Goal: Answer question/provide support

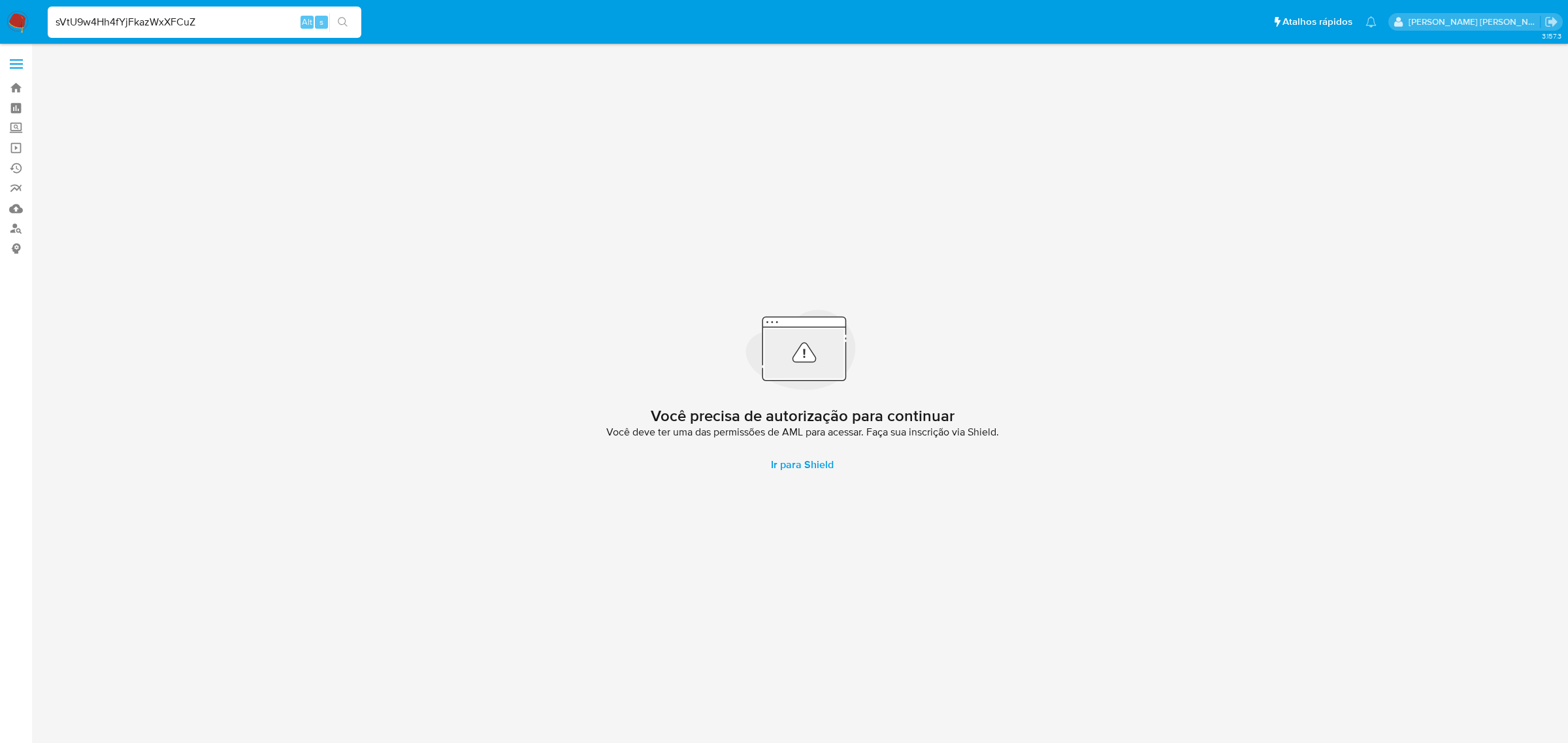
type input "sVtU9w4Hh4fYjFkazWxXFCuZ"
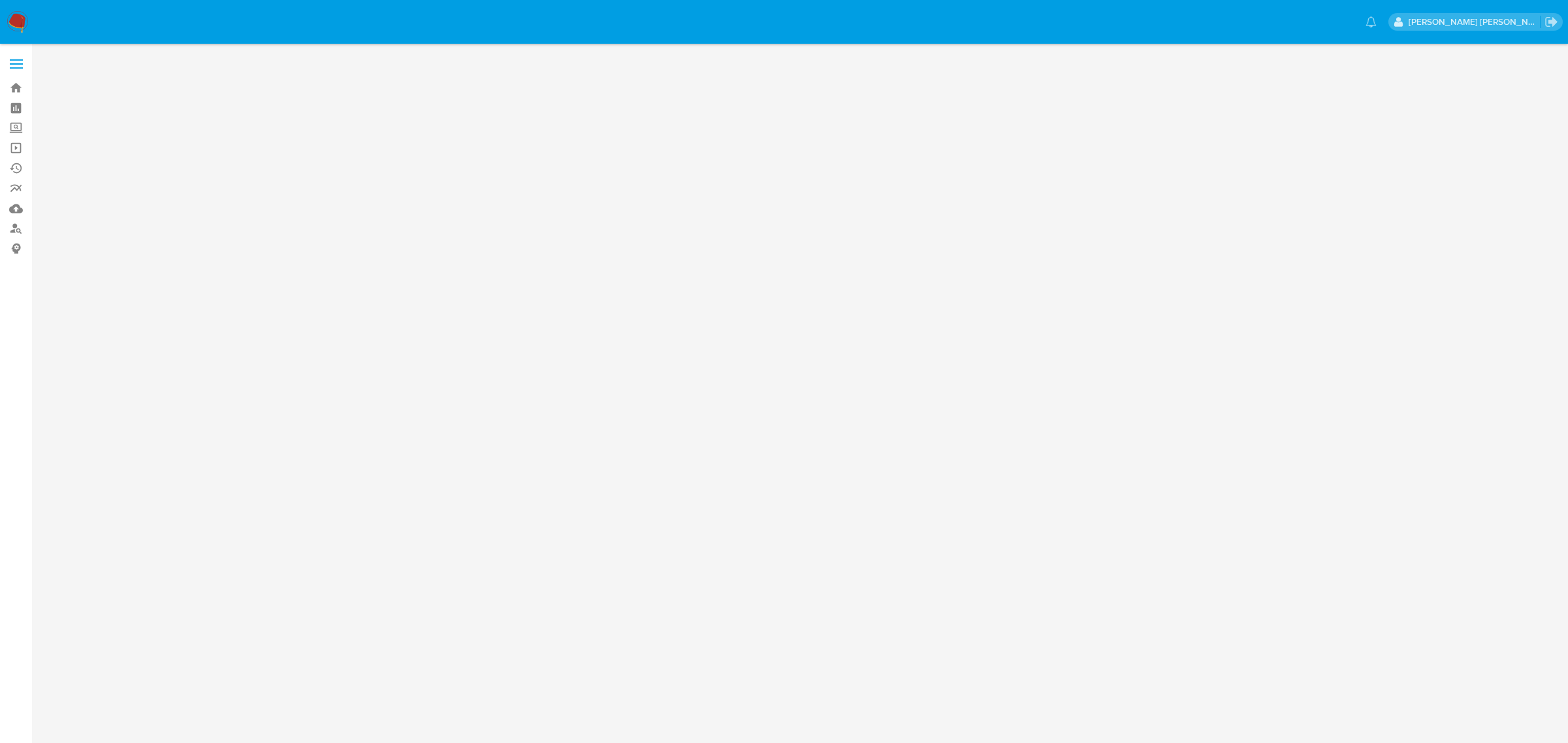
click at [23, 67] on label at bounding box center [17, 64] width 33 height 27
click at [0, 0] on input "checkbox" at bounding box center [0, 0] width 0 height 0
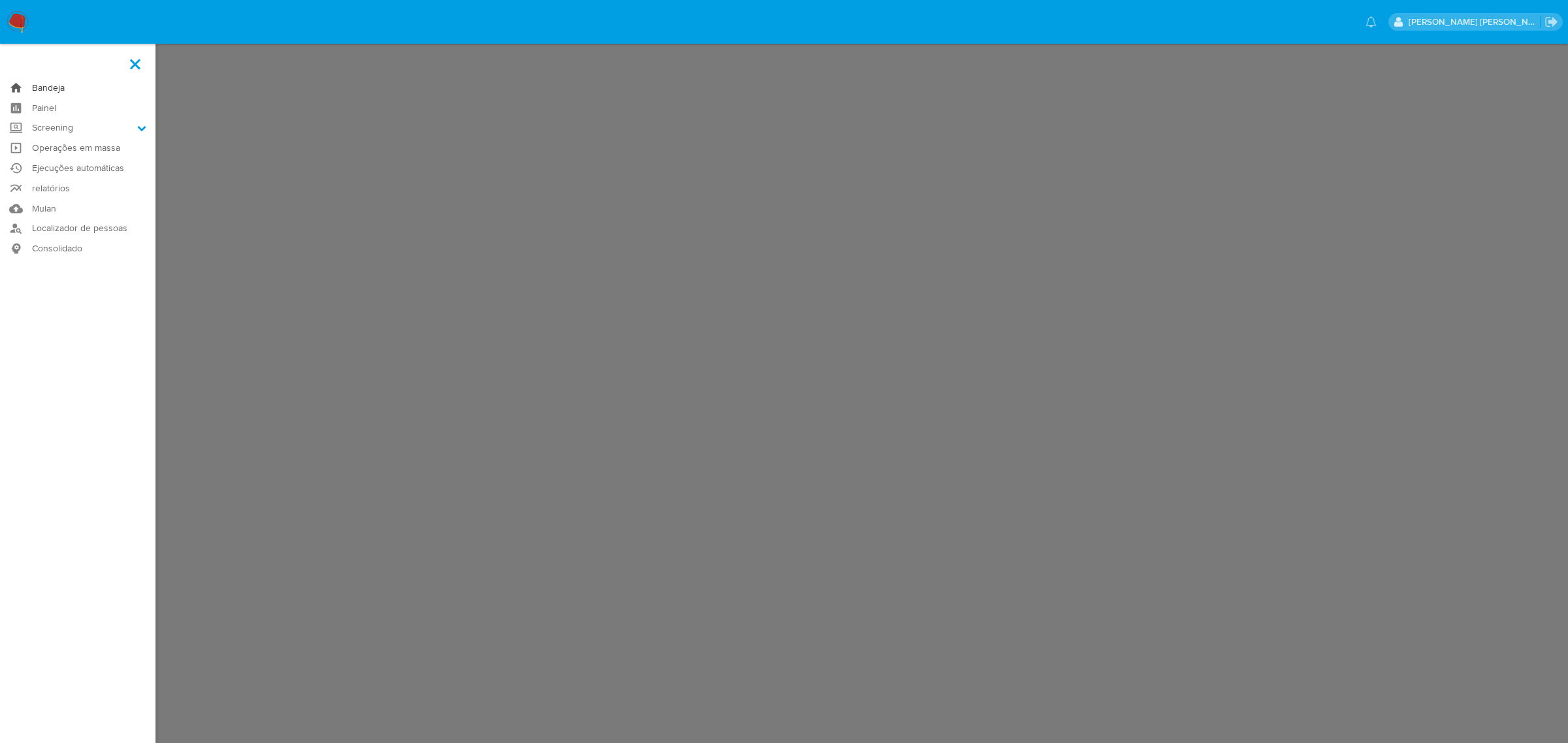
click at [52, 85] on link "Bandeja" at bounding box center [78, 87] width 155 height 20
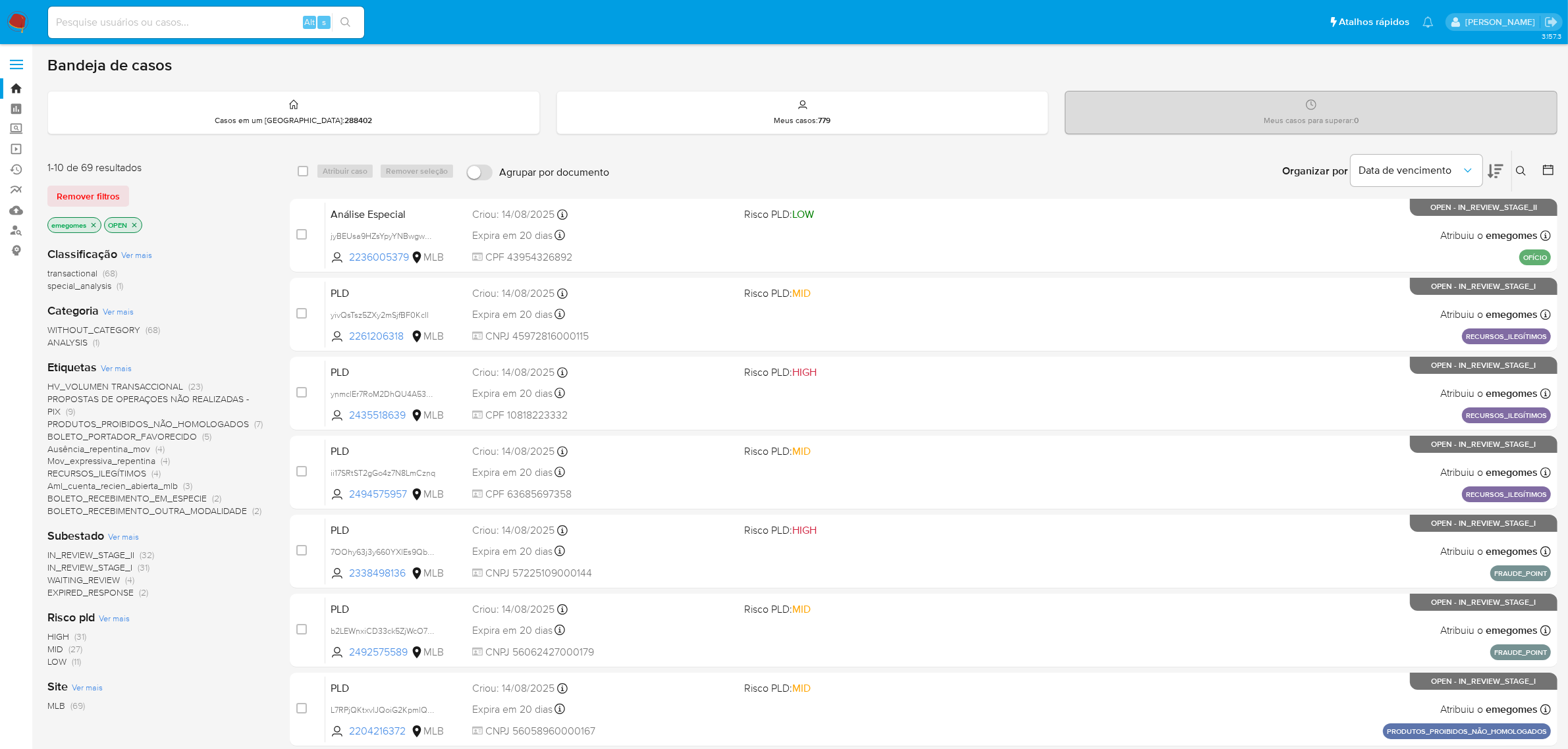
click at [245, 25] on input at bounding box center [206, 22] width 316 height 17
paste input "sVtU9w4Hh4fYjFkazWxXFCuZ"
type input "sVtU9w4Hh4fYjFkazWxXFCuZ"
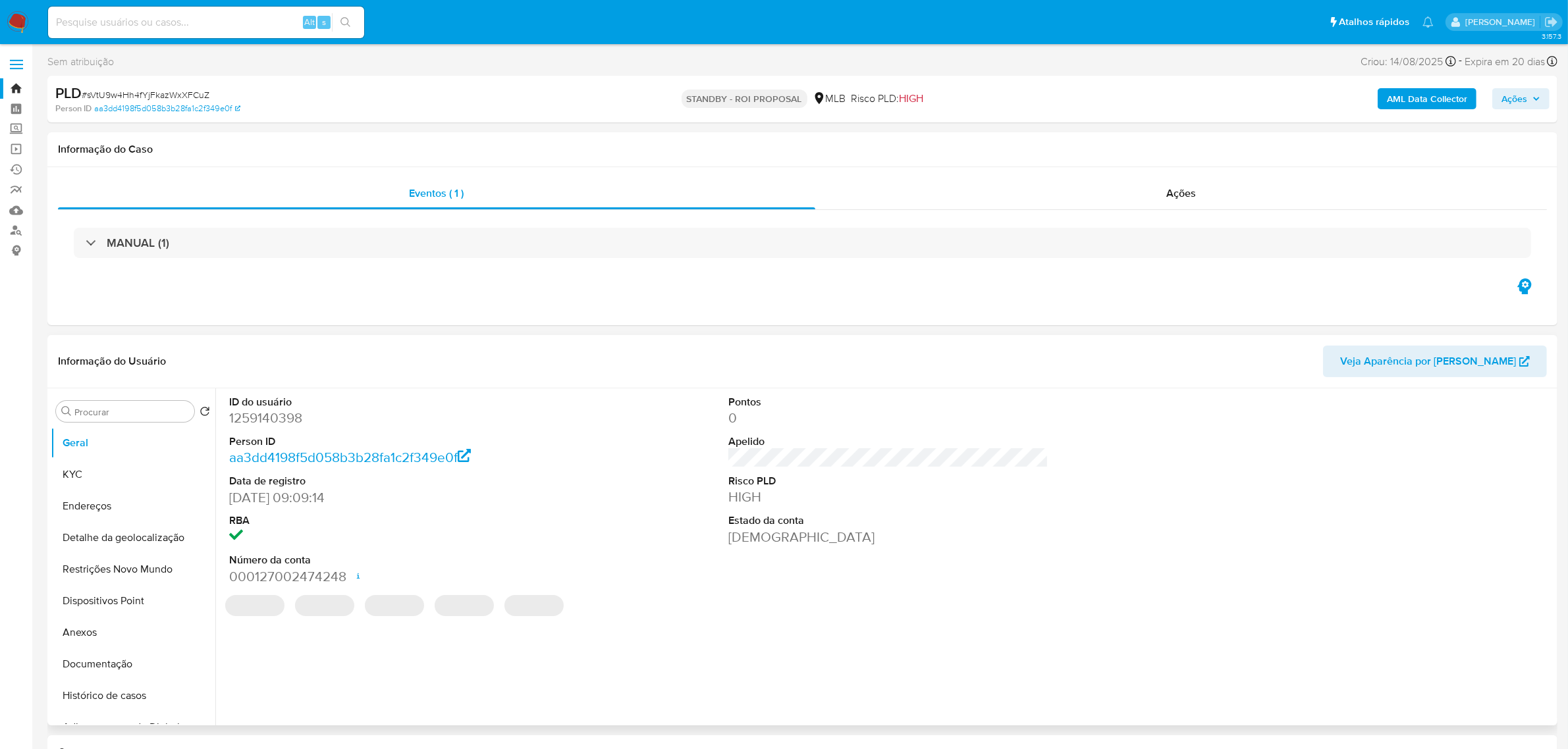
select select "10"
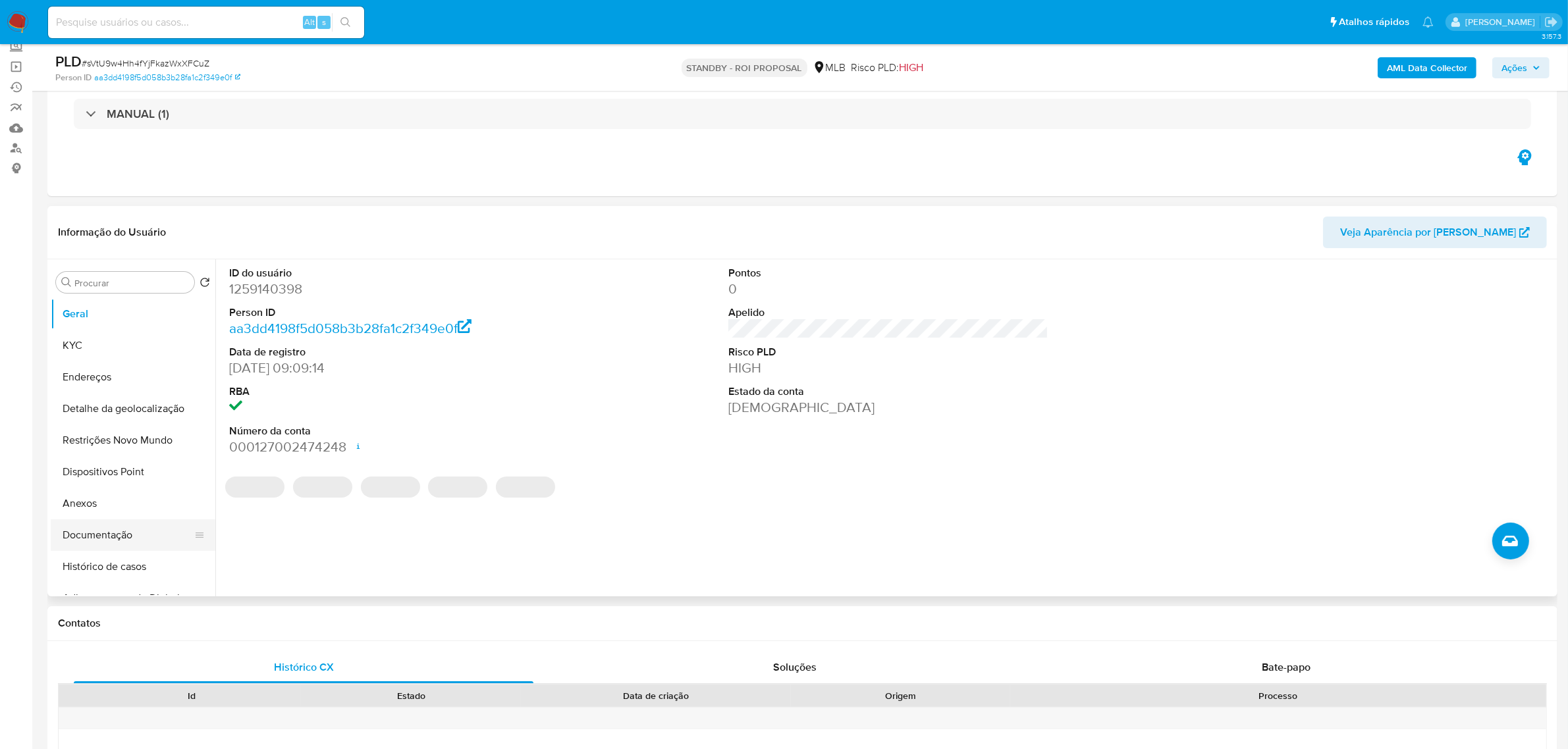
click at [89, 534] on button "Documentação" at bounding box center [127, 535] width 154 height 31
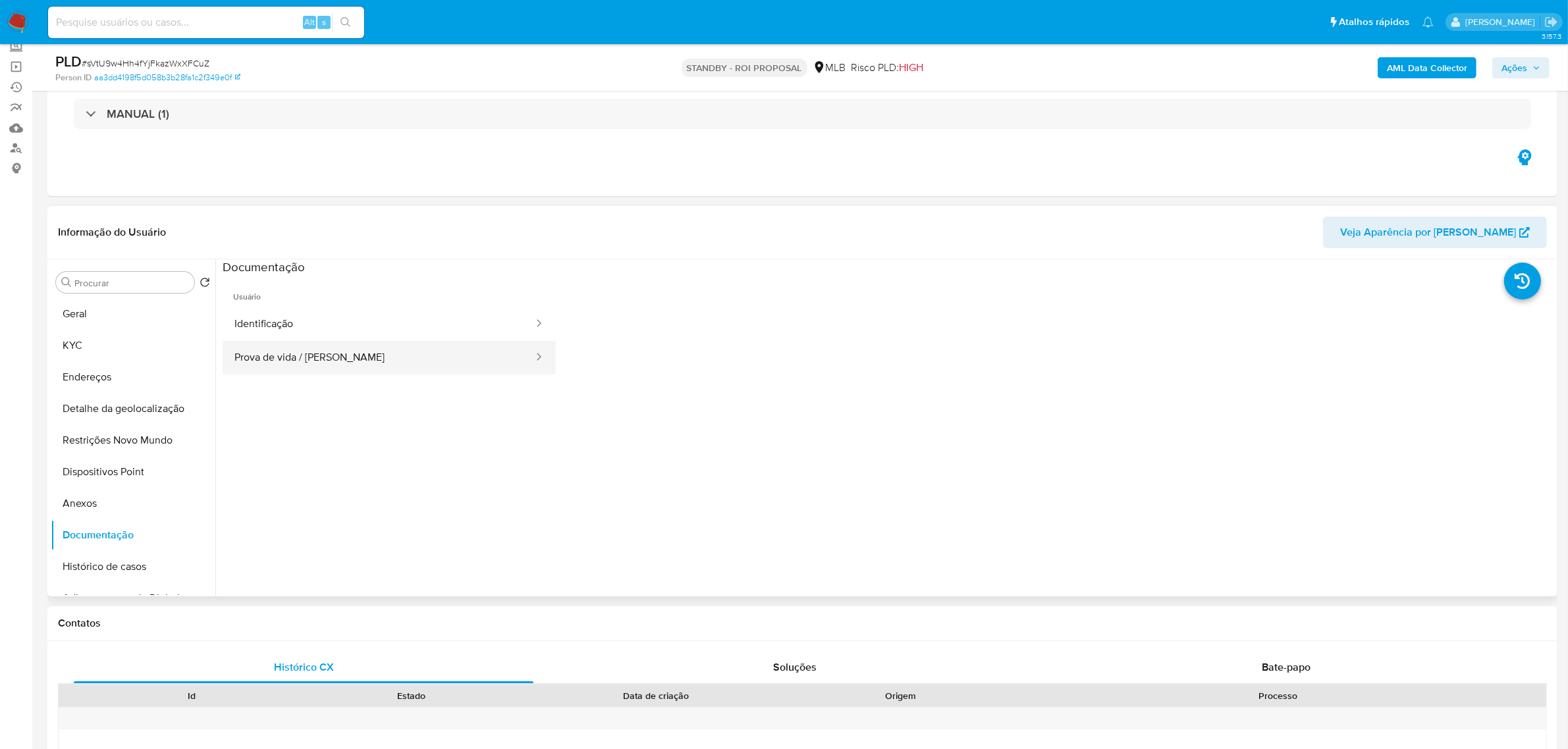
click at [329, 367] on button "Prova de vida / [PERSON_NAME]" at bounding box center [378, 357] width 312 height 33
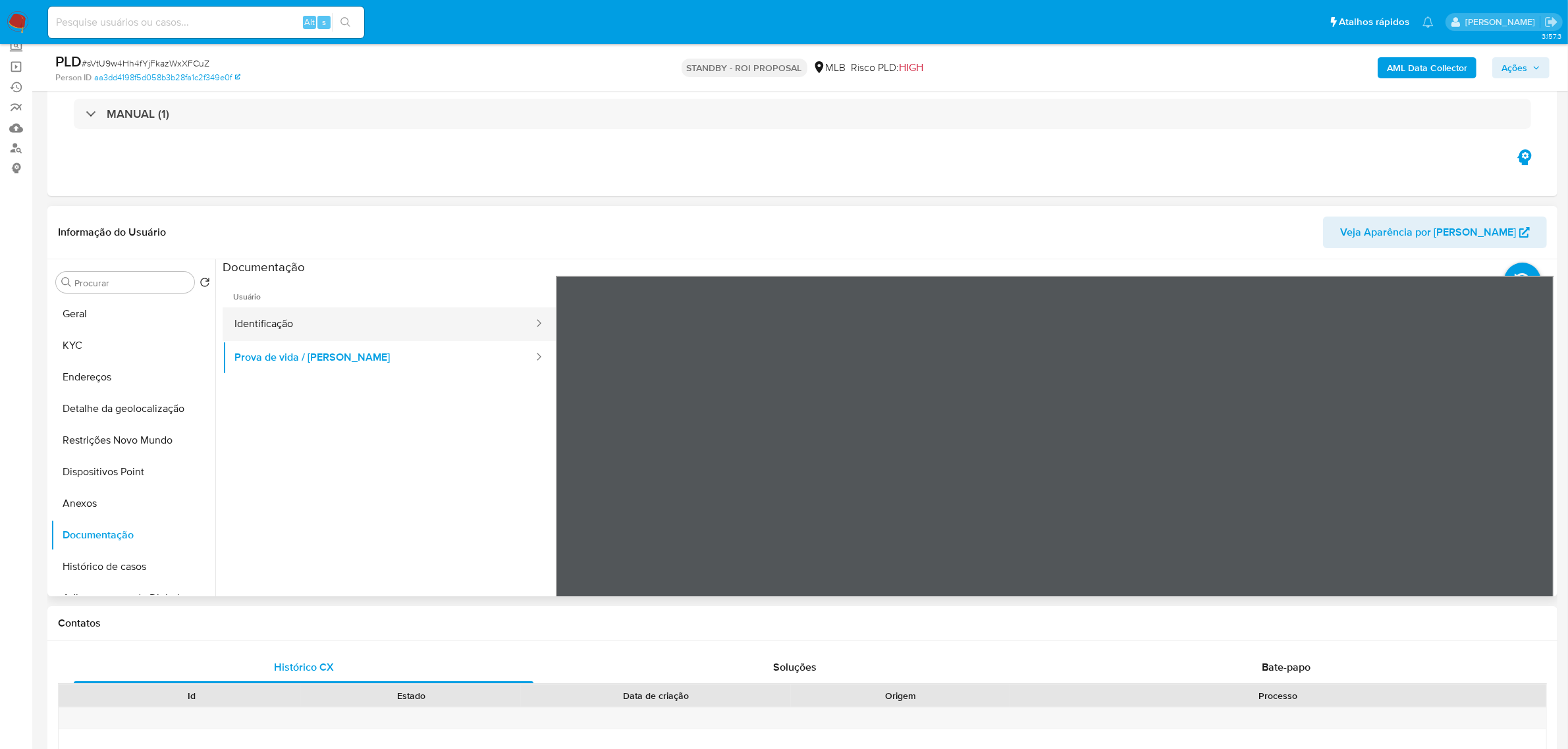
click at [320, 324] on button "Identificação" at bounding box center [378, 324] width 312 height 33
click at [319, 351] on button "Prova de vida / [PERSON_NAME]" at bounding box center [378, 357] width 312 height 33
click at [282, 322] on button "Identificação" at bounding box center [378, 324] width 312 height 33
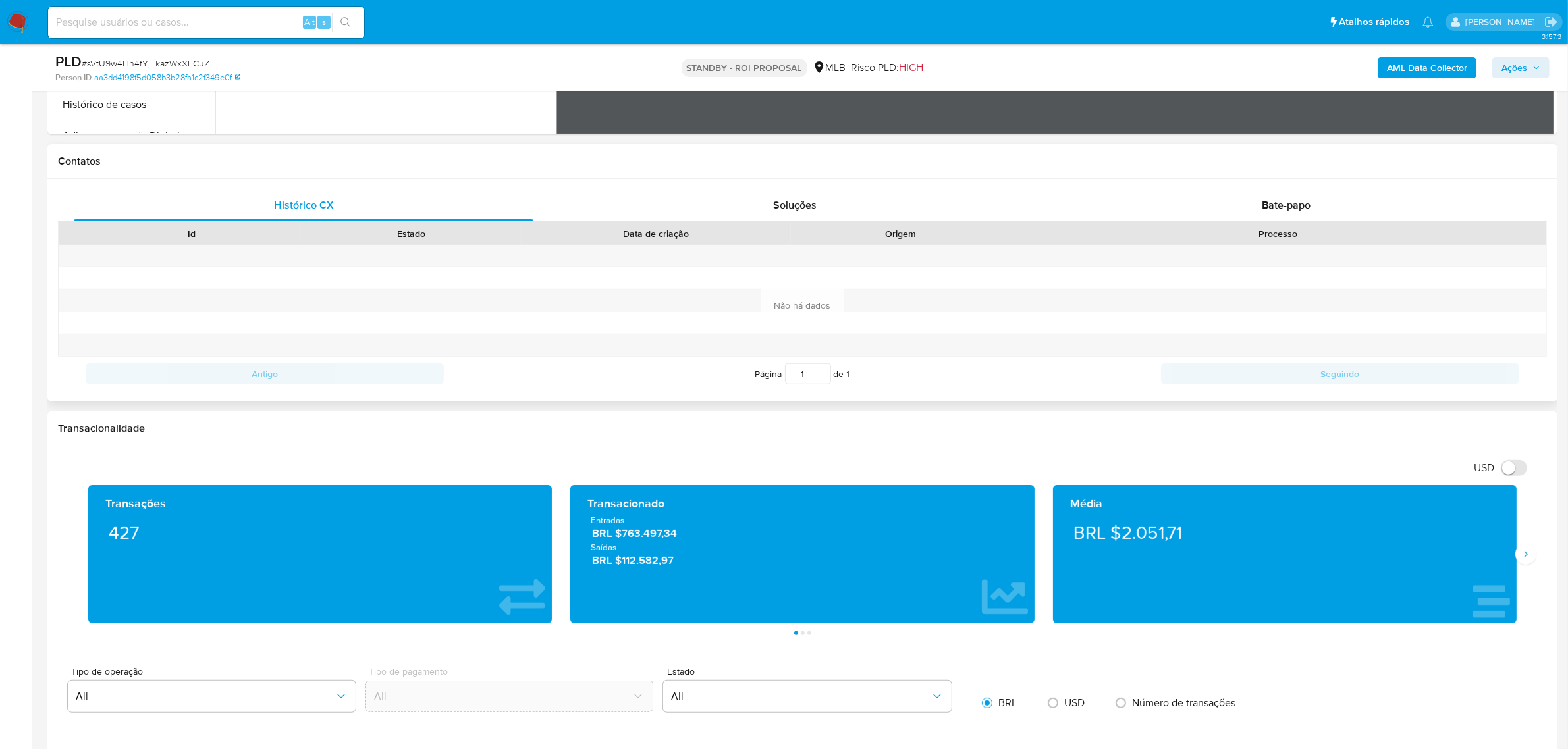
scroll to position [515, 0]
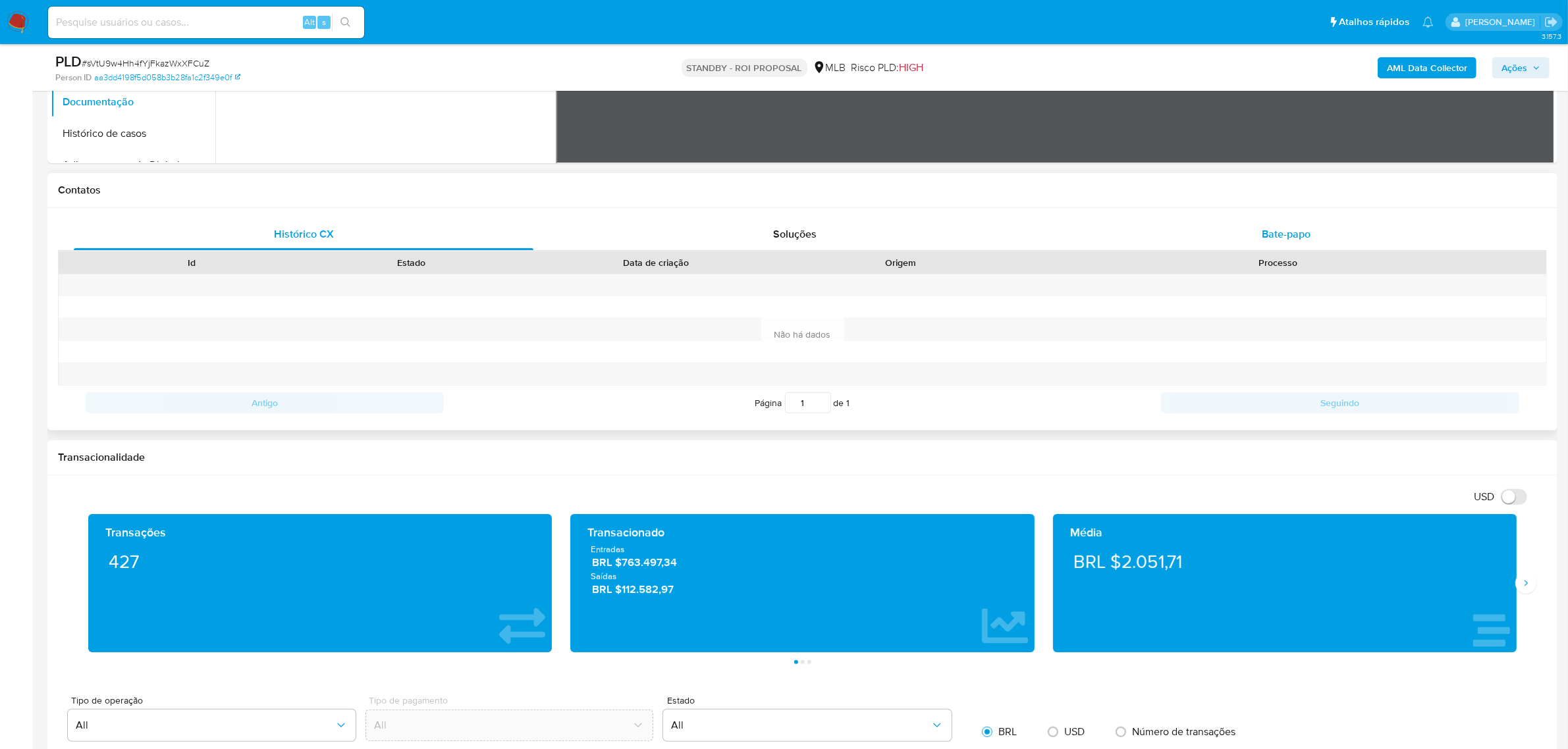
click at [1279, 234] on span "Bate-papo" at bounding box center [1286, 233] width 49 height 15
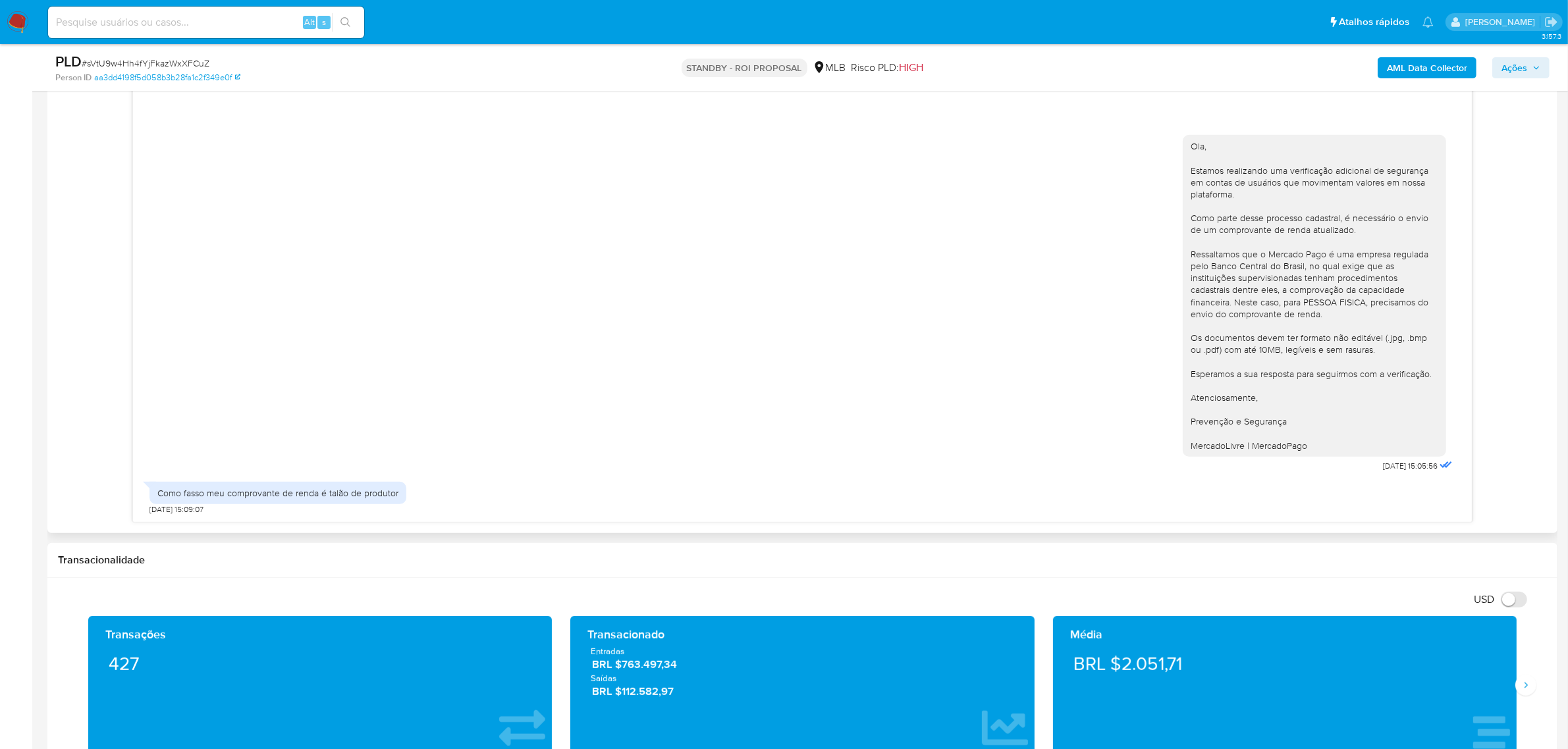
scroll to position [680, 0]
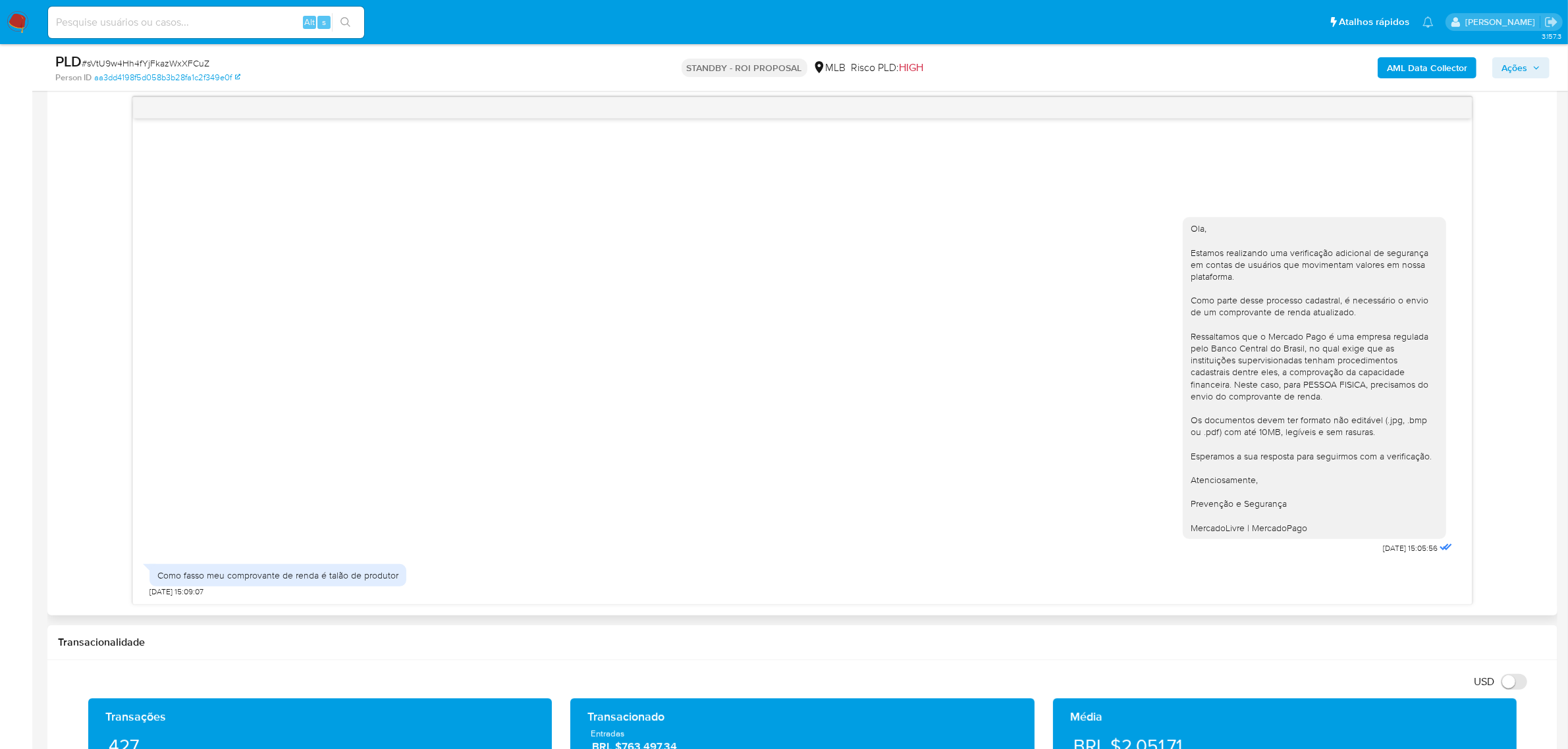
click at [614, 419] on div "Ola, Estamos realizando uma verificação adicional de segurança em contas de usu…" at bounding box center [802, 382] width 1306 height 350
click at [471, 455] on div "Ola, Estamos realizando uma verificação adicional de segurança em contas de usu…" at bounding box center [802, 382] width 1306 height 350
click at [465, 244] on div "Ola, Estamos realizando uma verificação adicional de segurança em contas de usu…" at bounding box center [802, 382] width 1306 height 350
